Goal: Navigation & Orientation: Go to known website

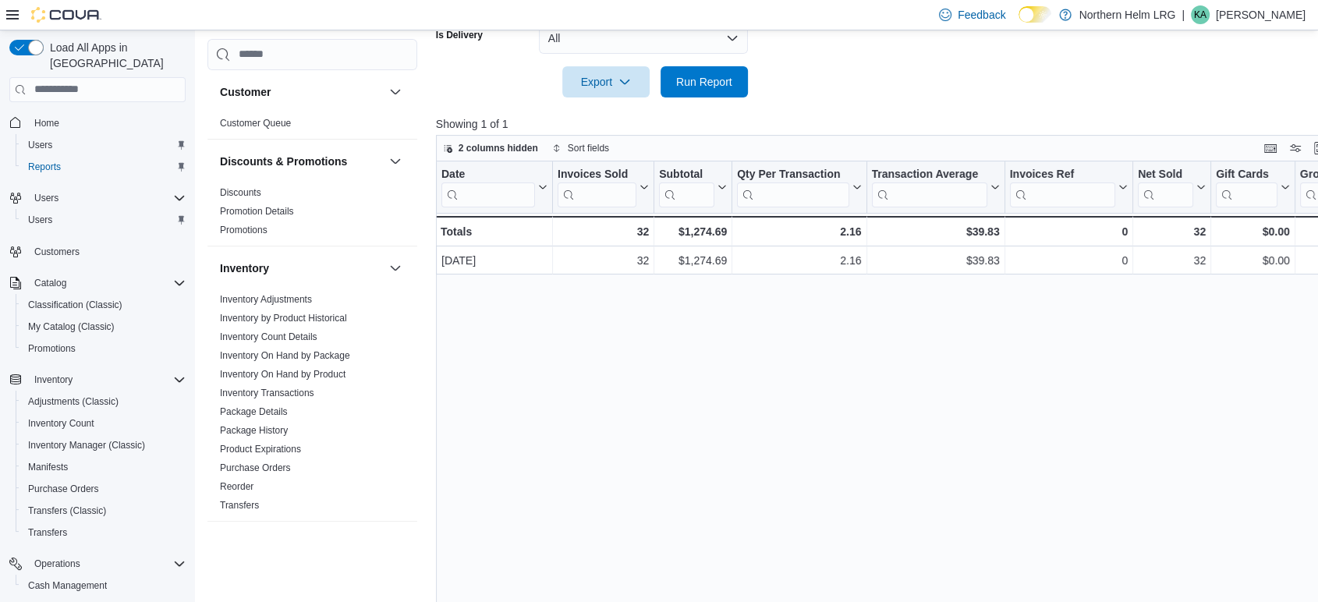
scroll to position [496, 0]
